Goal: Task Accomplishment & Management: Use online tool/utility

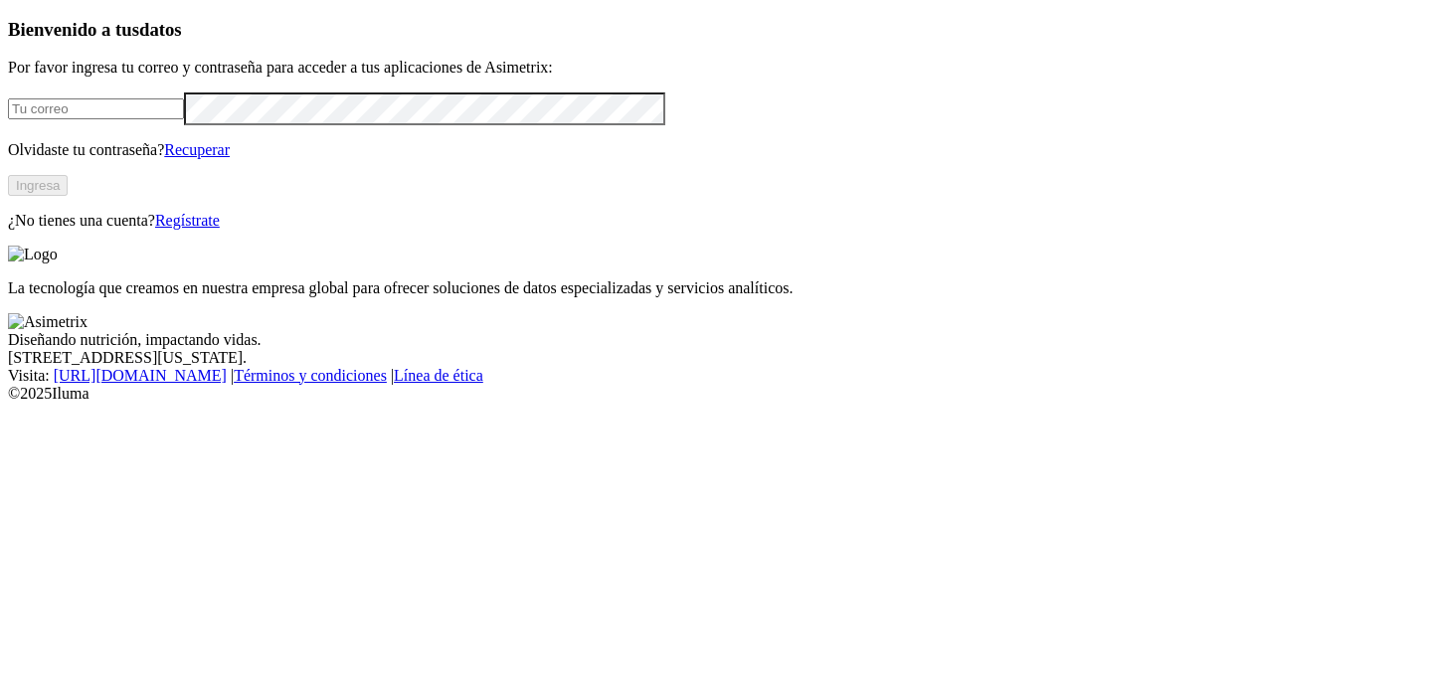
type input "[EMAIL_ADDRESS][PERSON_NAME][DOMAIN_NAME]"
click at [68, 196] on button "Ingresa" at bounding box center [38, 185] width 60 height 21
